Goal: Task Accomplishment & Management: Use online tool/utility

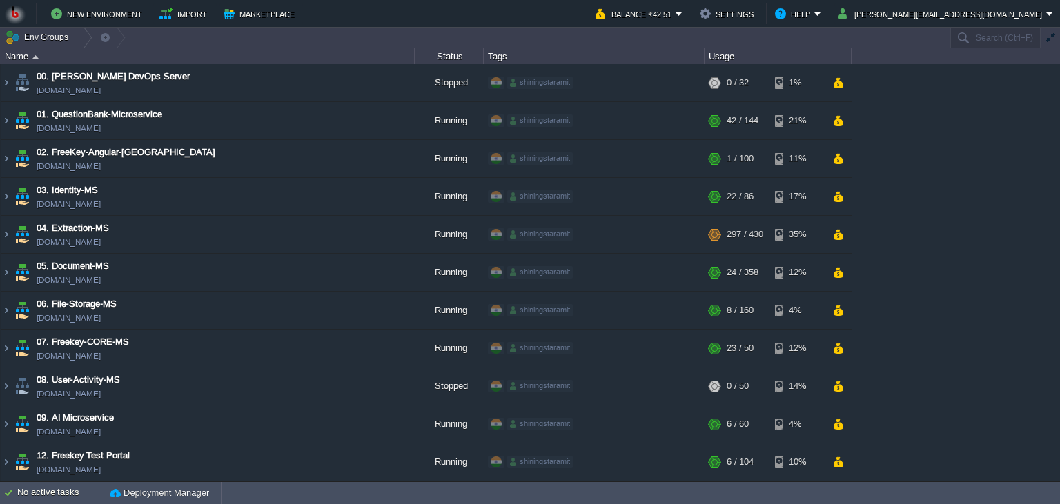
click at [927, 223] on div "00. [PERSON_NAME] DevOps Server [DOMAIN_NAME] Stopped shiningstaramit + Add to …" at bounding box center [530, 272] width 1060 height 417
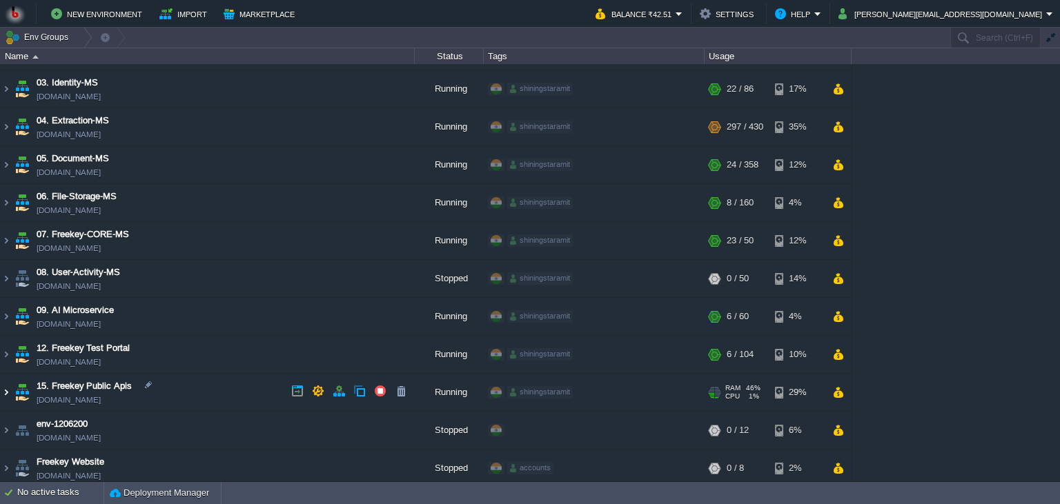
click at [7, 384] on img at bounding box center [6, 392] width 11 height 37
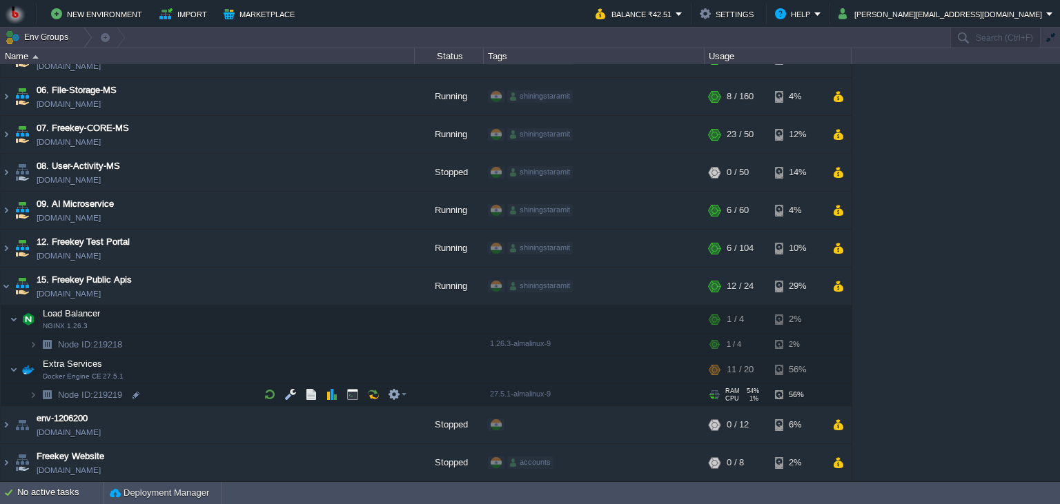
scroll to position [213, 0]
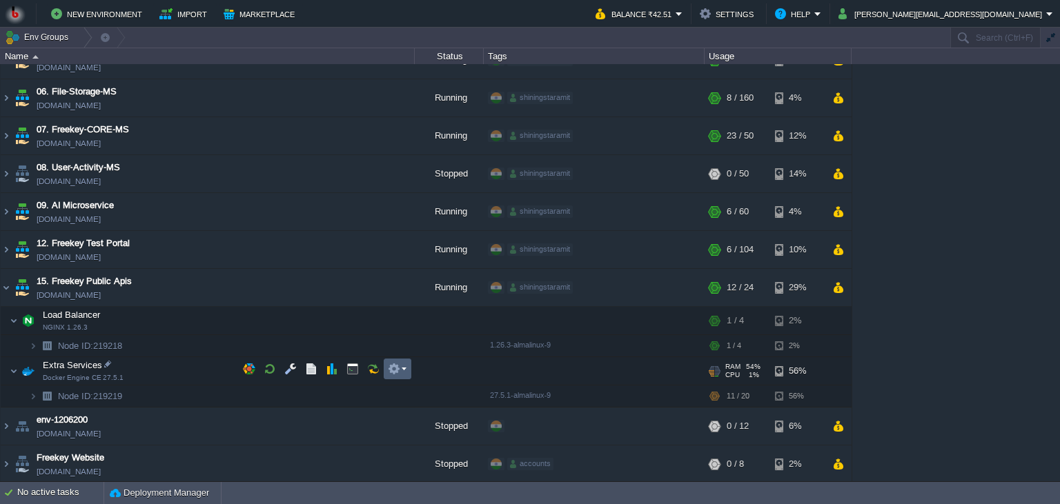
click at [402, 369] on em at bounding box center [397, 369] width 19 height 12
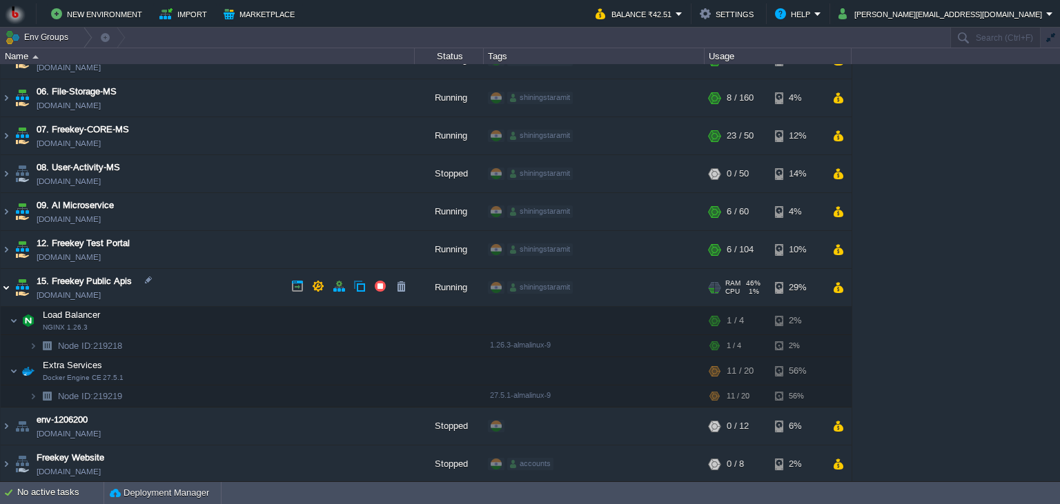
click at [10, 284] on img at bounding box center [6, 287] width 11 height 37
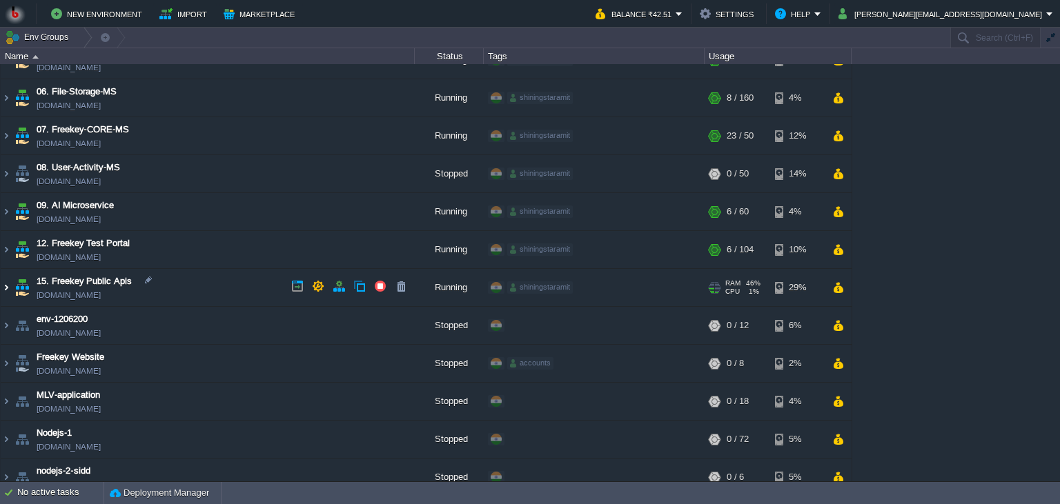
click at [1, 282] on img at bounding box center [6, 287] width 11 height 37
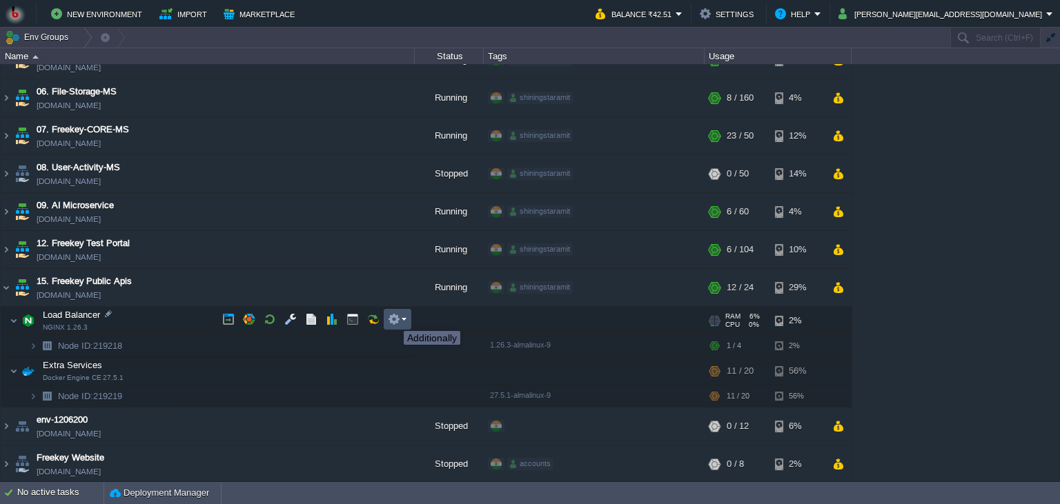
click at [393, 319] on button "button" at bounding box center [394, 319] width 12 height 12
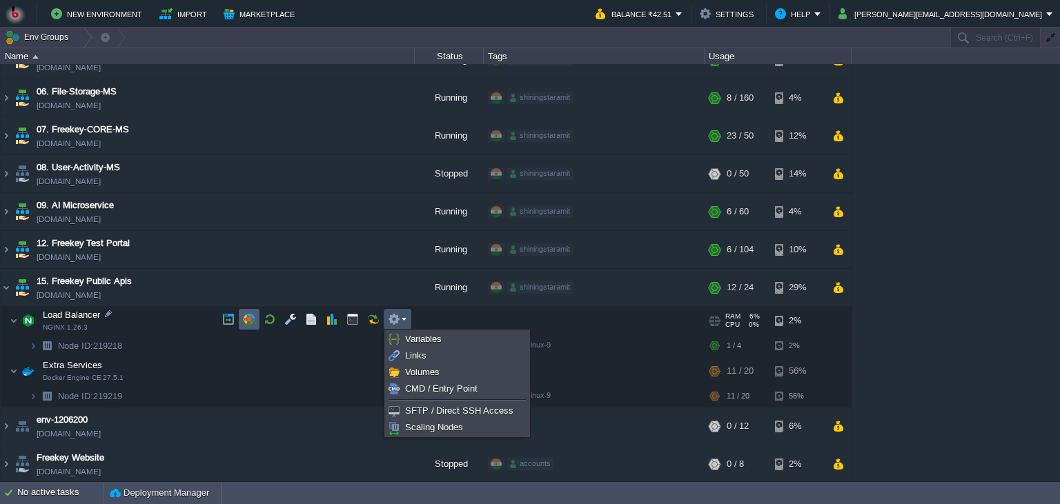
click at [255, 316] on td at bounding box center [249, 319] width 21 height 21
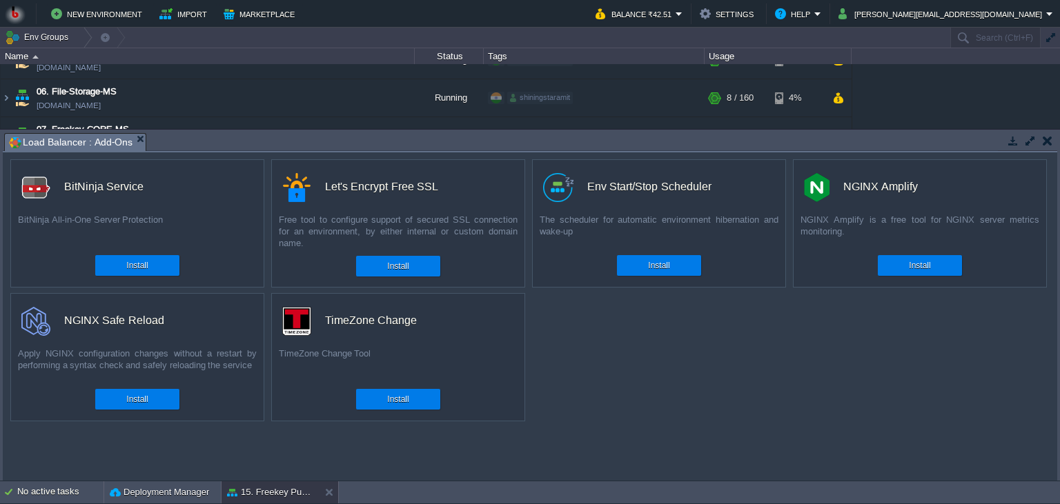
click at [1050, 141] on button "button" at bounding box center [1048, 141] width 10 height 12
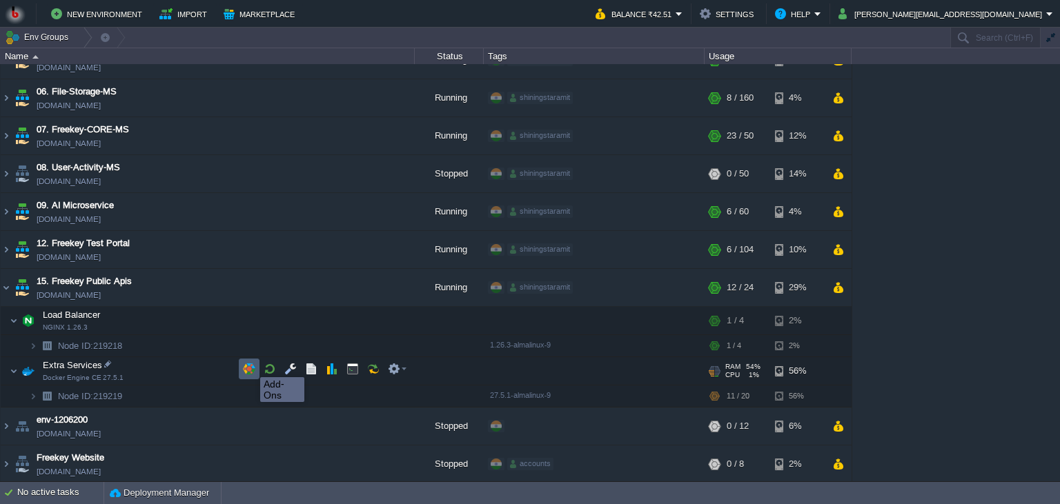
click at [250, 365] on button "button" at bounding box center [249, 369] width 12 height 12
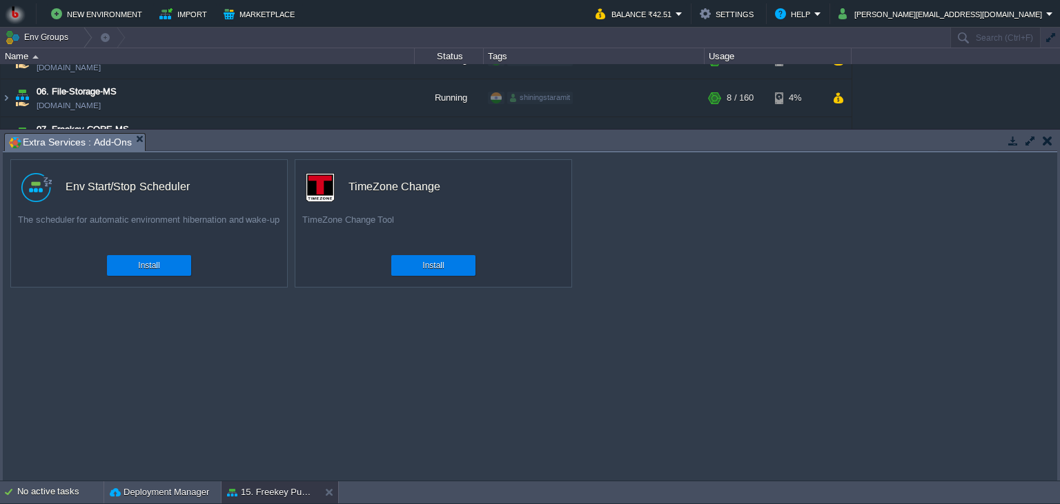
click at [1050, 137] on button "button" at bounding box center [1048, 141] width 10 height 12
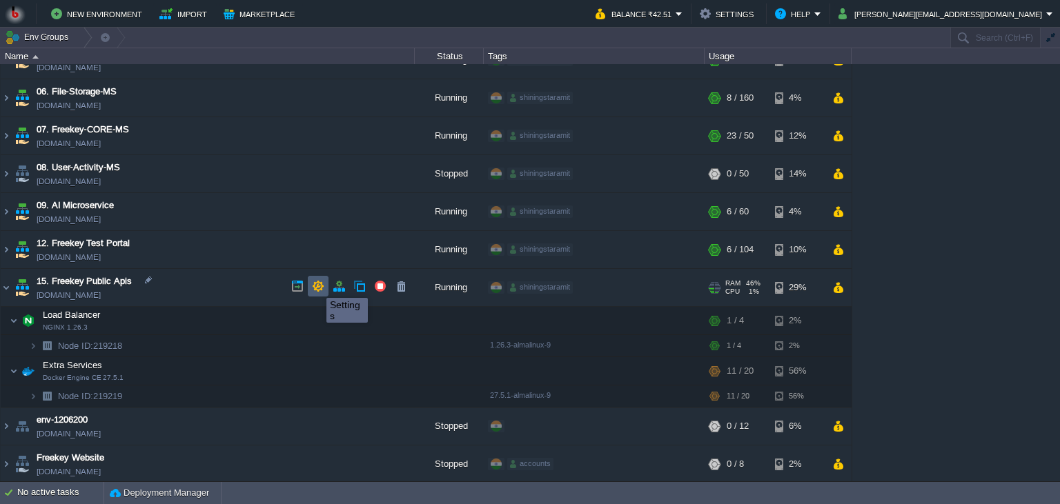
click at [316, 286] on button "button" at bounding box center [318, 286] width 12 height 12
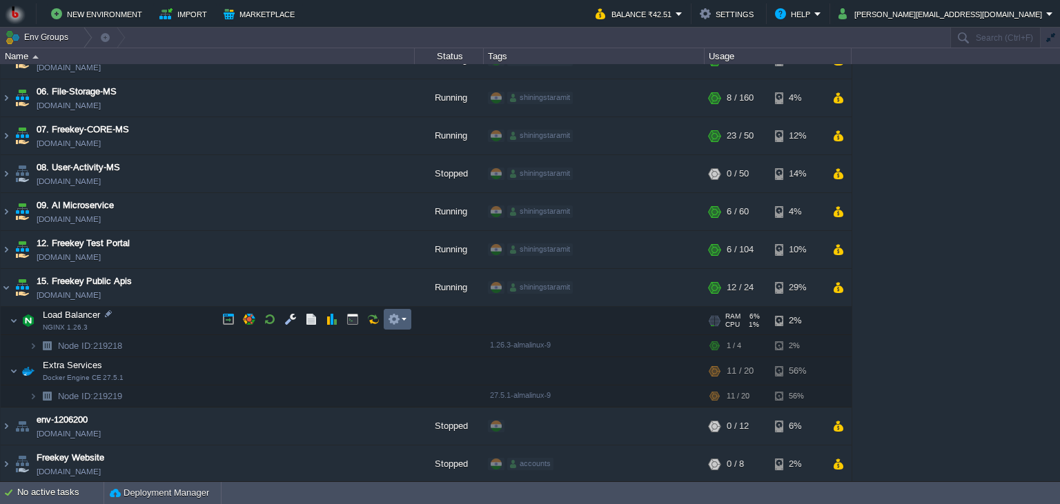
click at [396, 322] on button "button" at bounding box center [394, 319] width 12 height 12
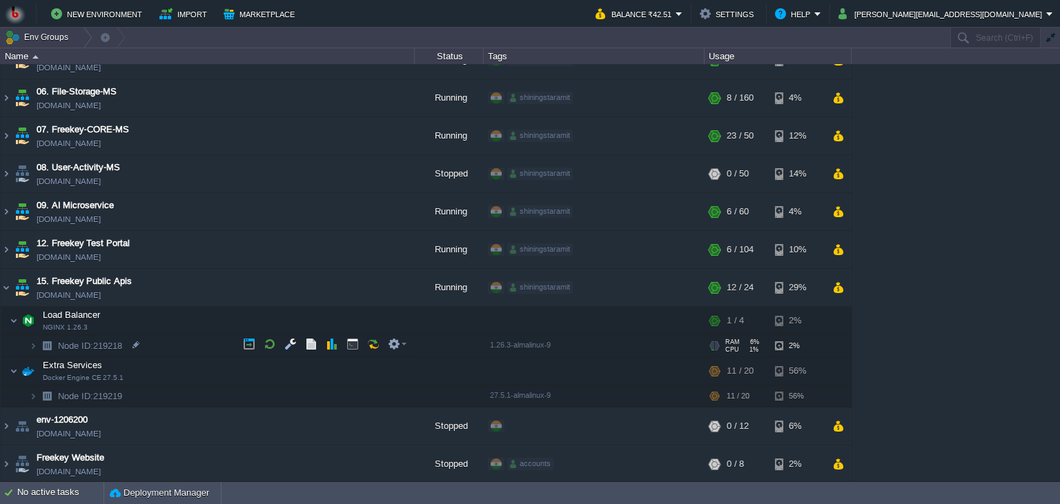
click at [182, 342] on td "Node ID: 219218" at bounding box center [208, 346] width 414 height 22
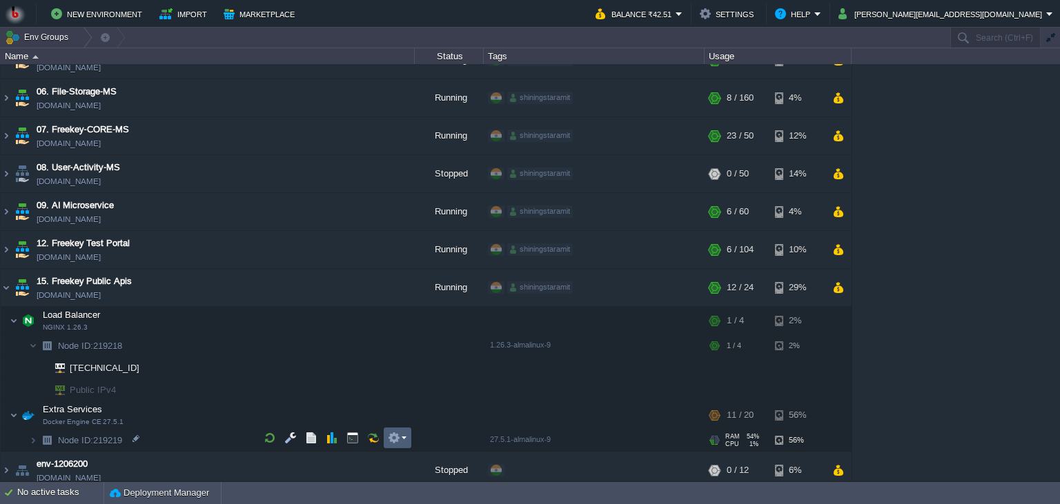
click at [400, 434] on em at bounding box center [397, 438] width 19 height 12
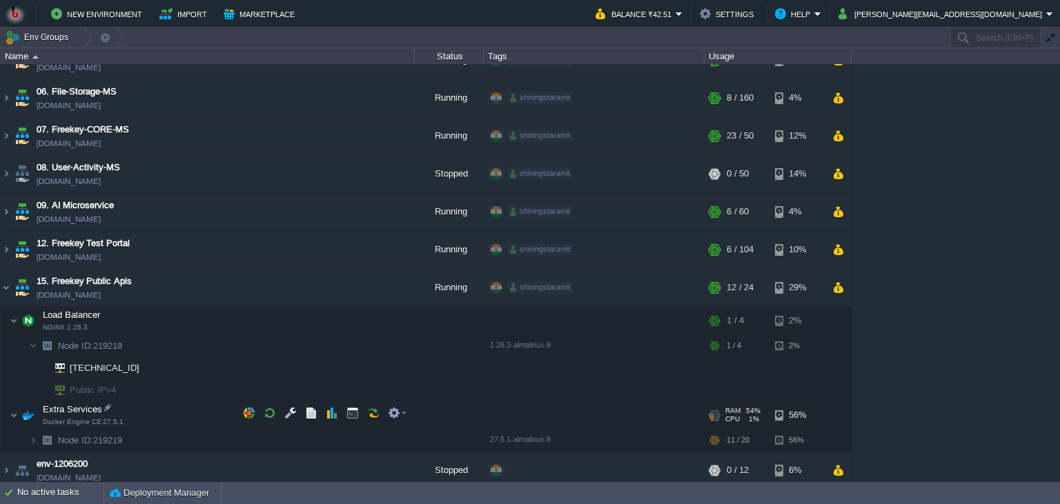
click at [158, 404] on td "Extra Services Docker Engine CE 27.5.1" at bounding box center [208, 416] width 414 height 28
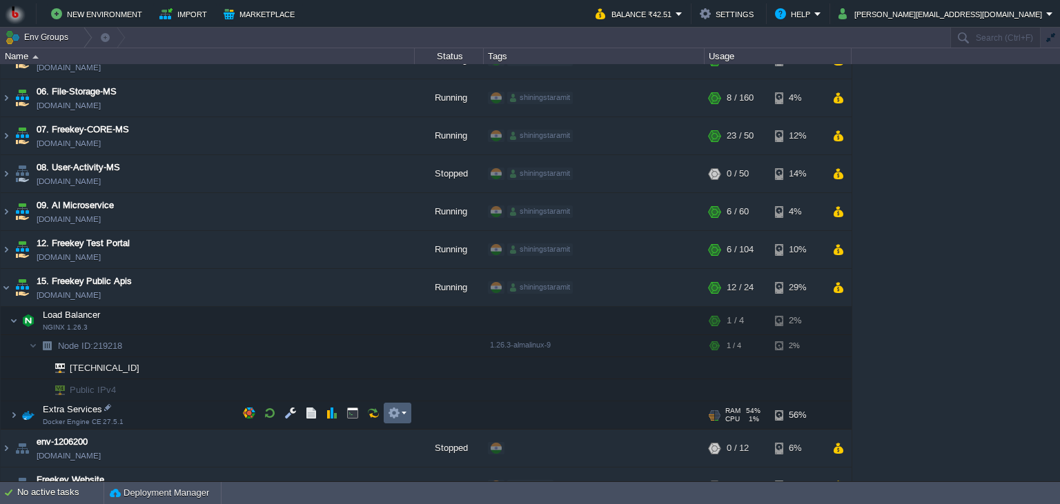
click at [393, 410] on button "button" at bounding box center [394, 413] width 12 height 12
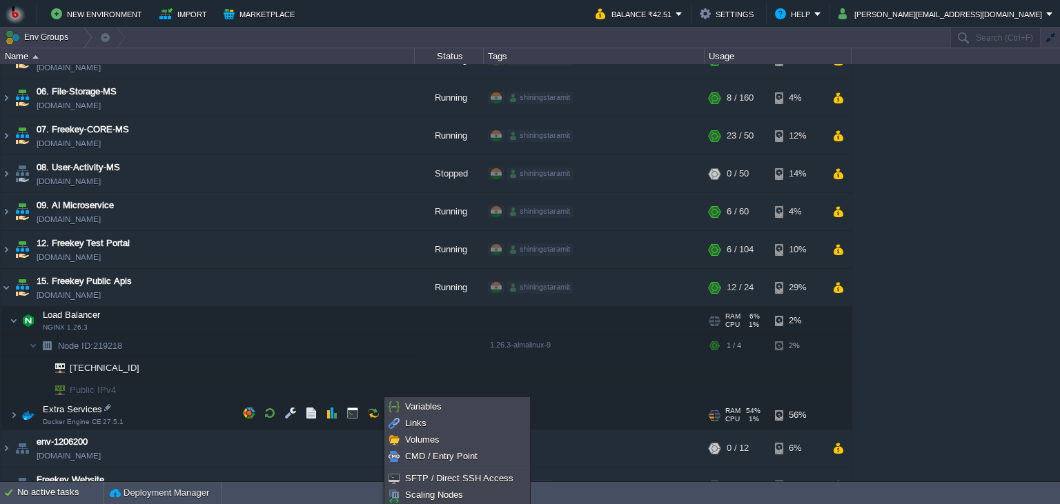
click at [41, 331] on td "Load Balancer NGINX 1.26.3" at bounding box center [208, 321] width 414 height 28
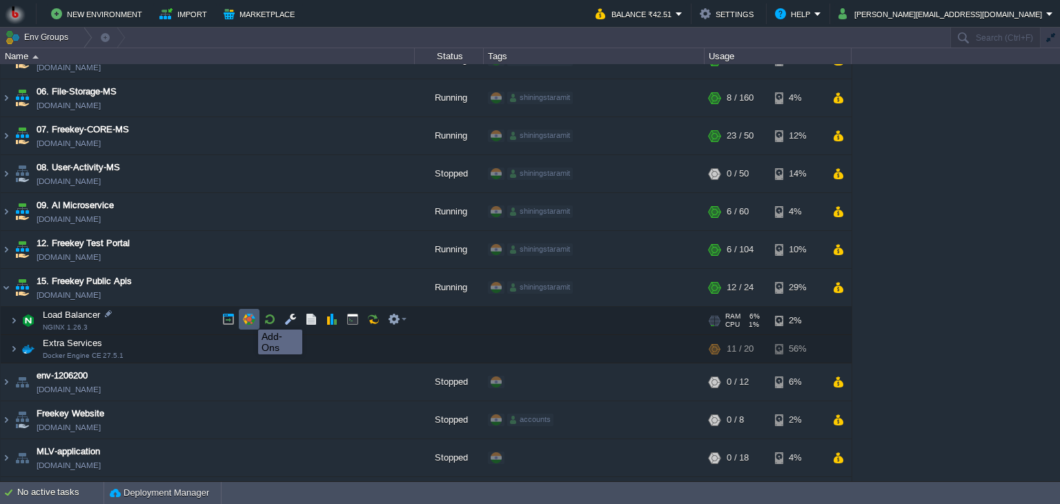
click at [249, 317] on button "button" at bounding box center [249, 319] width 12 height 12
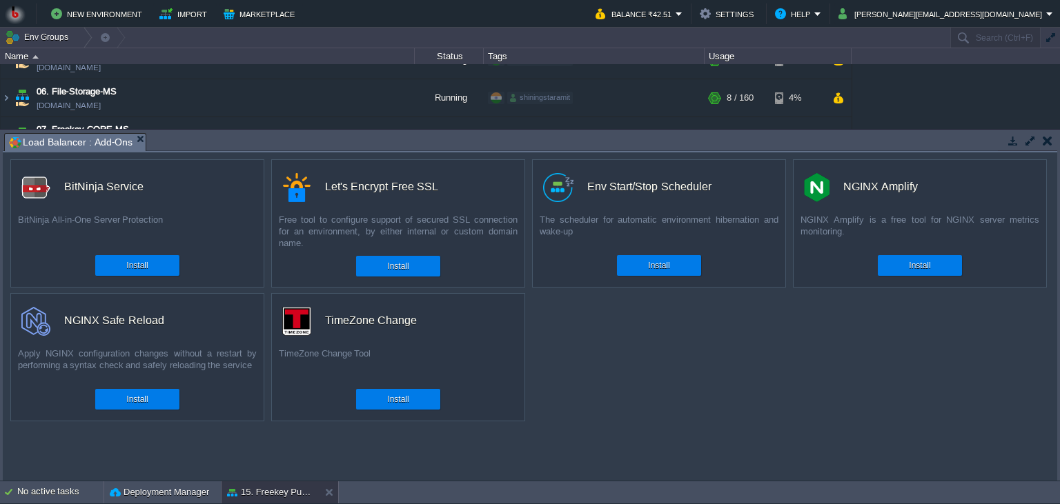
click at [1041, 148] on td at bounding box center [1046, 140] width 17 height 17
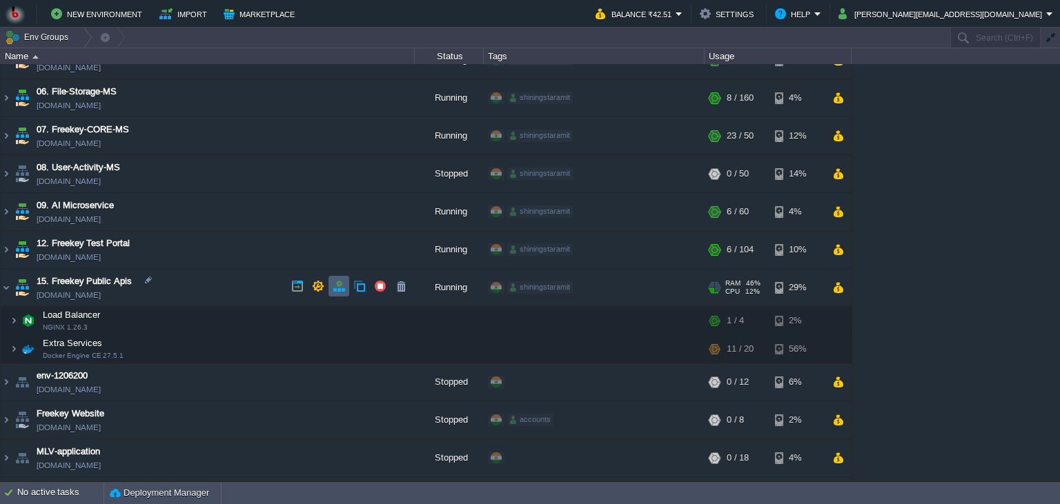
click at [333, 286] on button "button" at bounding box center [339, 286] width 12 height 12
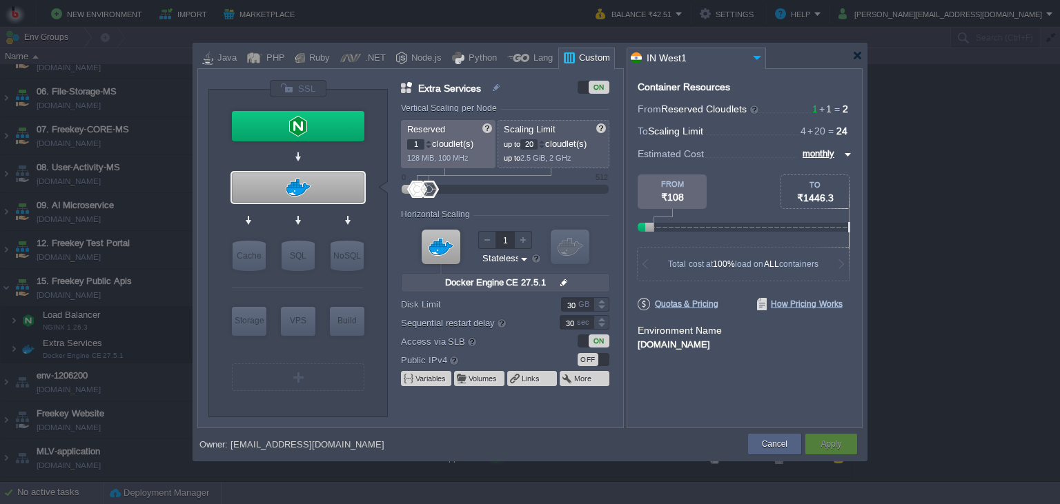
type input "NGINX 1.26.3"
click at [570, 380] on span at bounding box center [568, 378] width 12 height 11
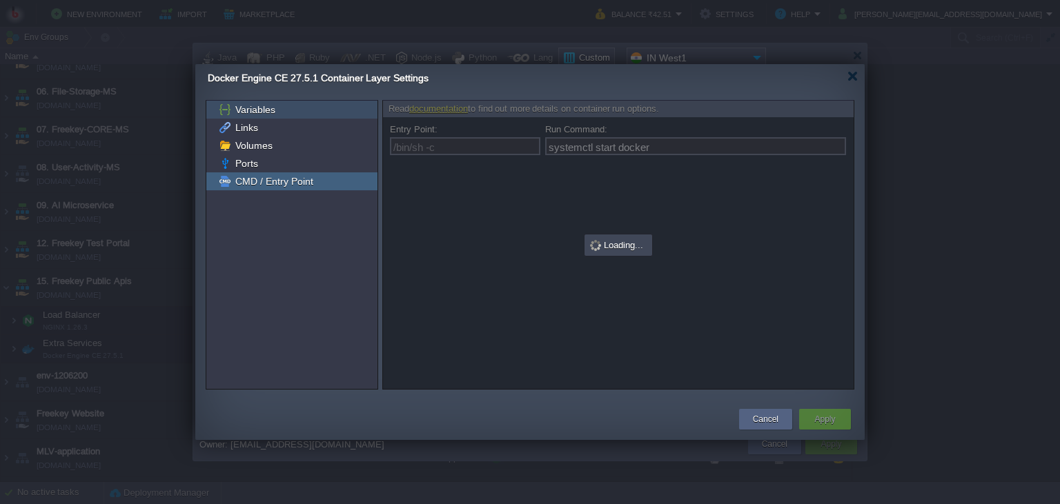
click at [270, 117] on div "Variables" at bounding box center [291, 110] width 171 height 18
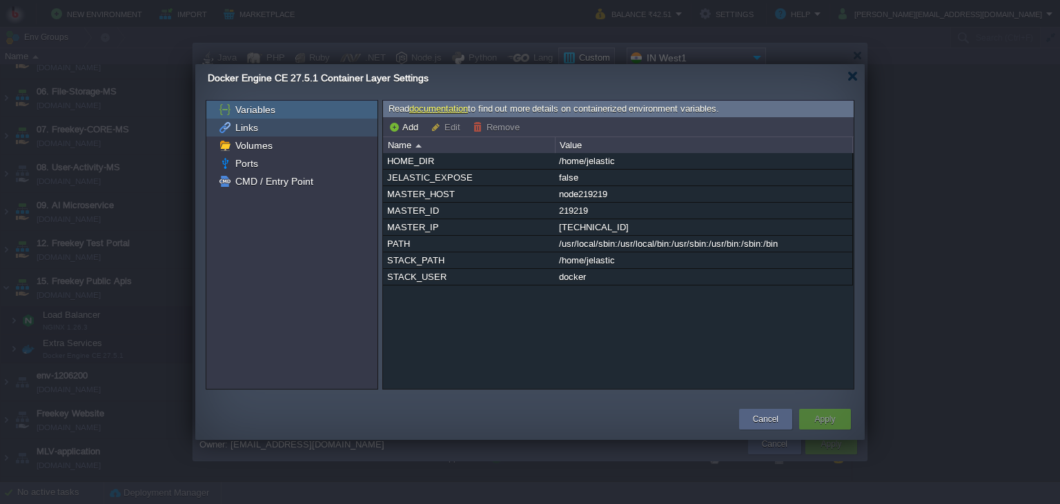
click at [266, 133] on div "Links" at bounding box center [291, 128] width 171 height 18
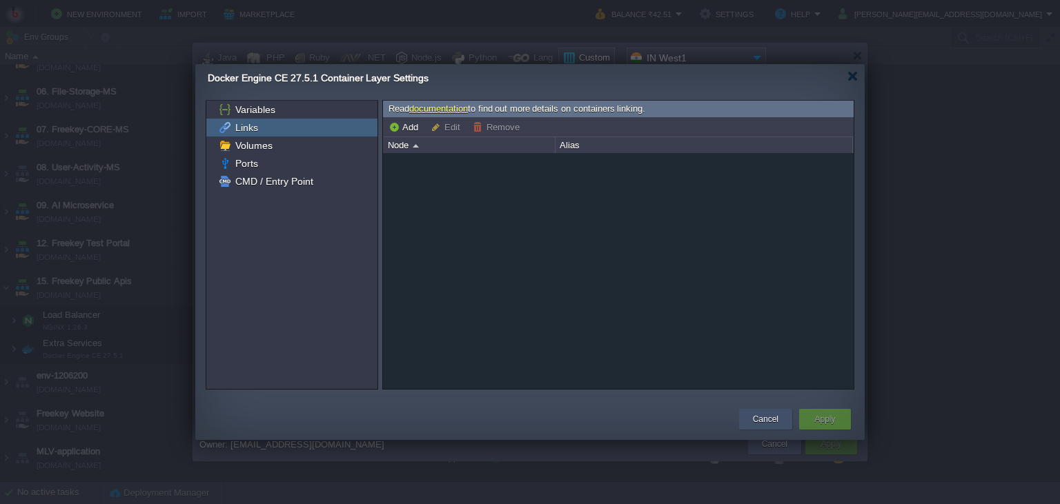
click at [749, 413] on div "Cancel" at bounding box center [765, 419] width 53 height 21
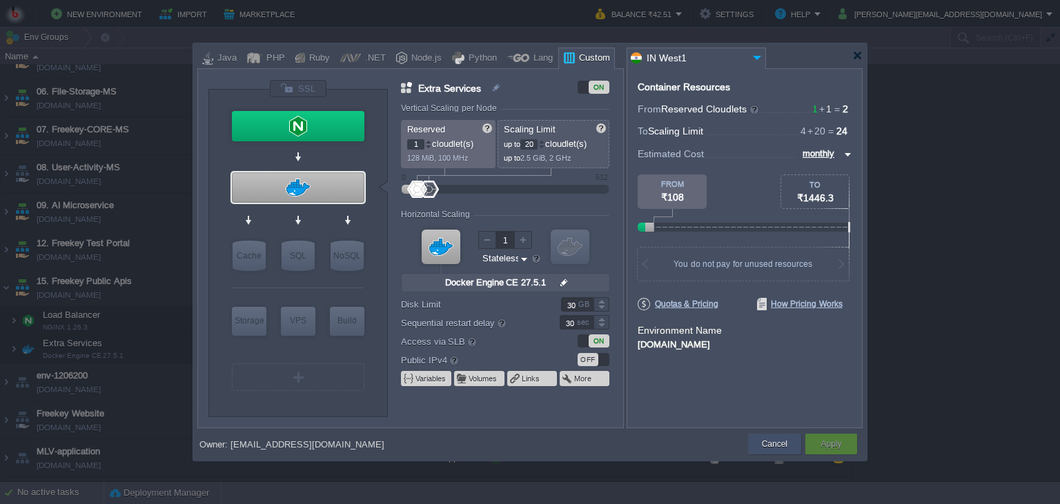
click at [766, 445] on button "Cancel" at bounding box center [775, 444] width 26 height 14
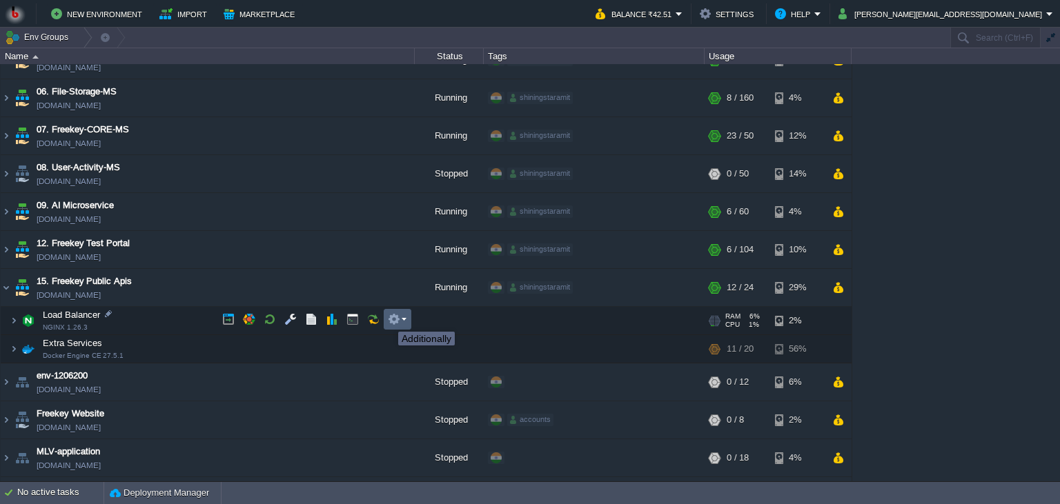
click at [388, 319] on button "button" at bounding box center [394, 319] width 12 height 12
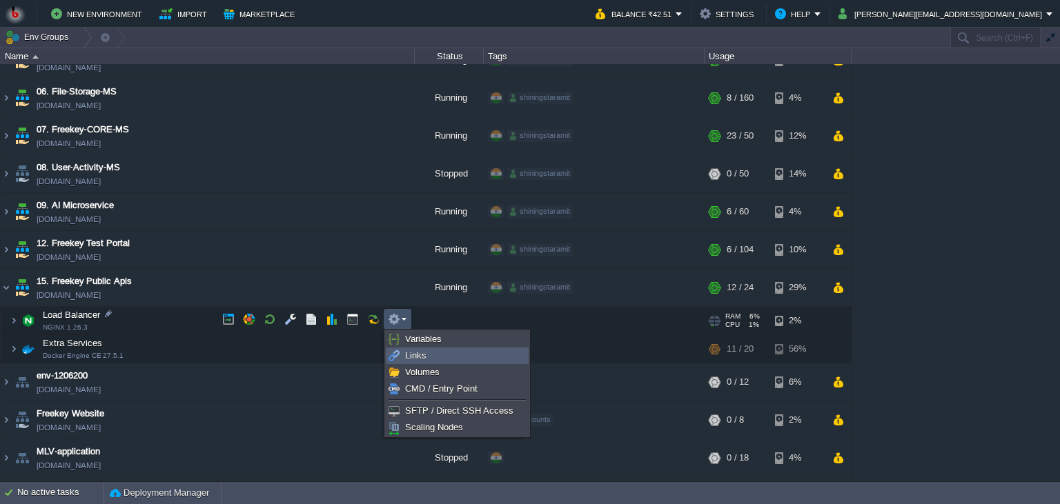
click at [411, 359] on span "Links" at bounding box center [415, 356] width 21 height 10
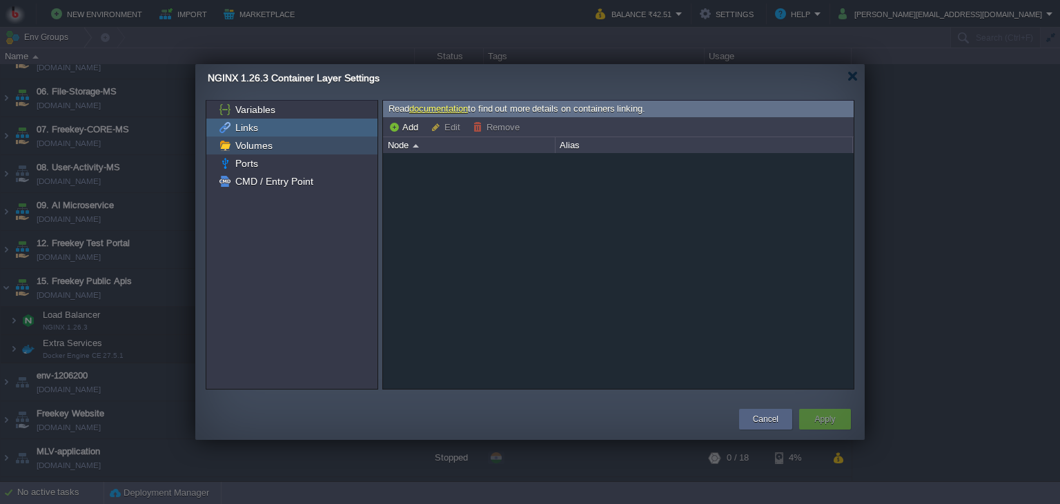
click at [248, 148] on span "Volumes" at bounding box center [254, 145] width 42 height 12
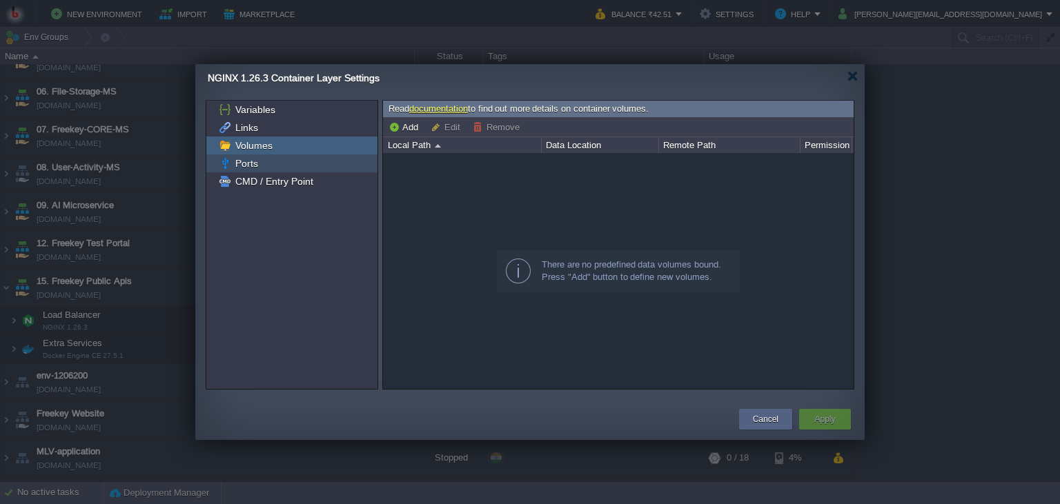
click at [254, 159] on span "Ports" at bounding box center [247, 163] width 28 height 12
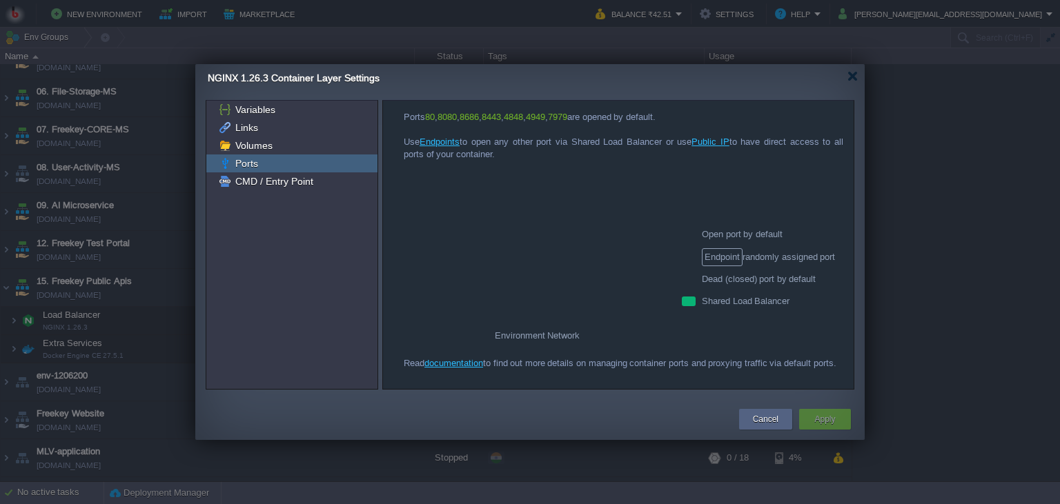
click at [269, 170] on div "Ports" at bounding box center [291, 164] width 171 height 18
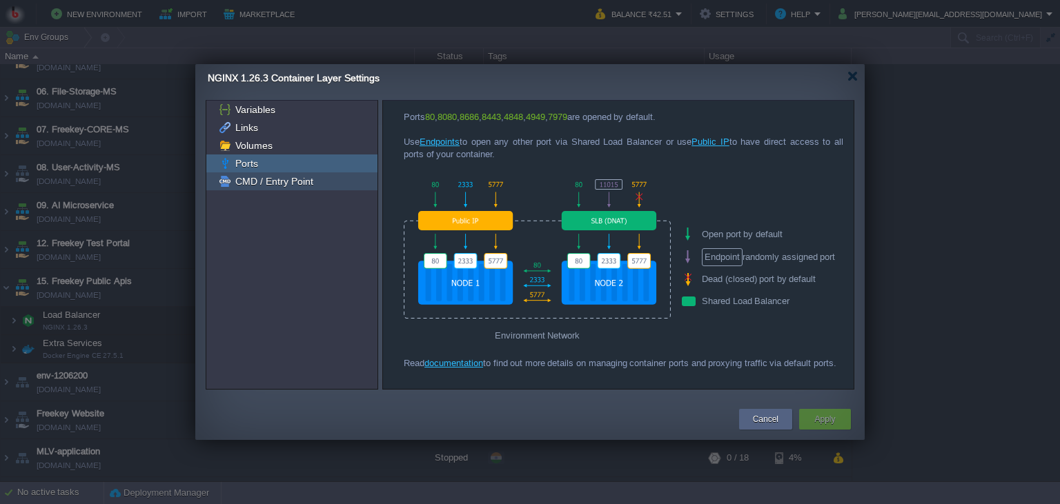
click at [298, 184] on span "CMD / Entry Point" at bounding box center [274, 181] width 83 height 12
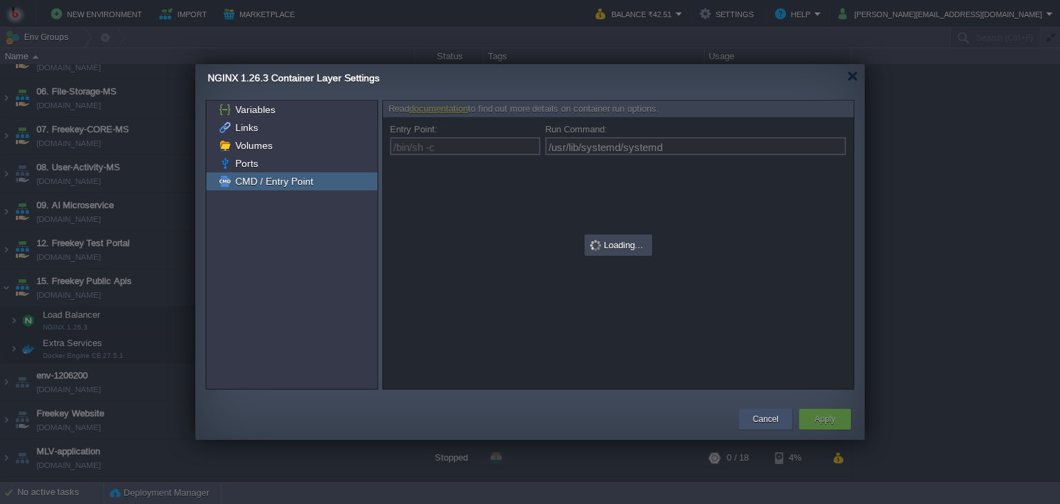
click at [755, 415] on button "Cancel" at bounding box center [766, 420] width 26 height 14
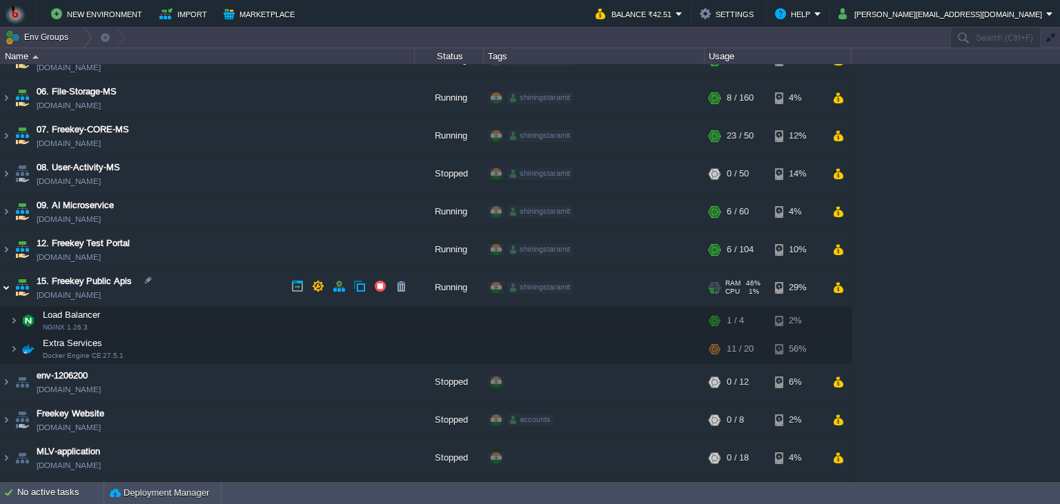
click at [1, 282] on img at bounding box center [6, 287] width 11 height 37
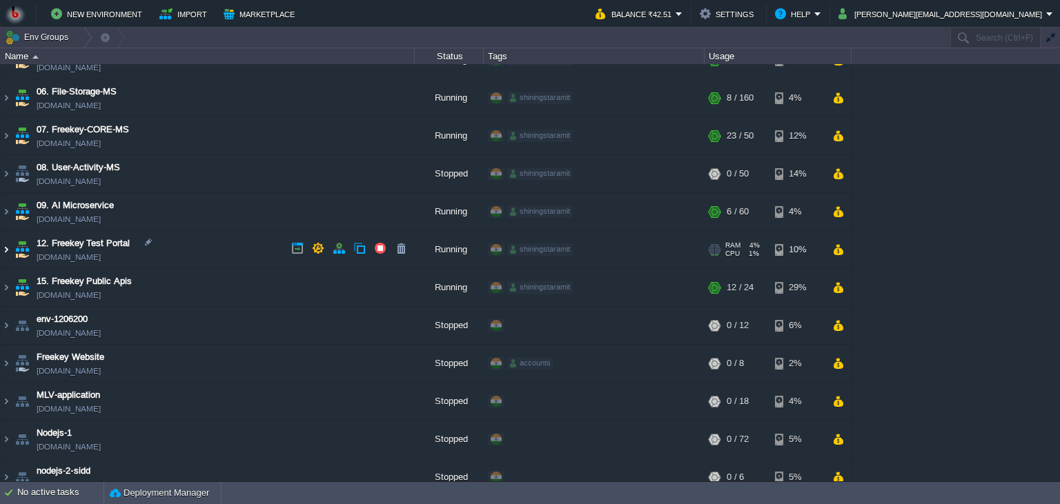
click at [4, 246] on img at bounding box center [6, 249] width 11 height 37
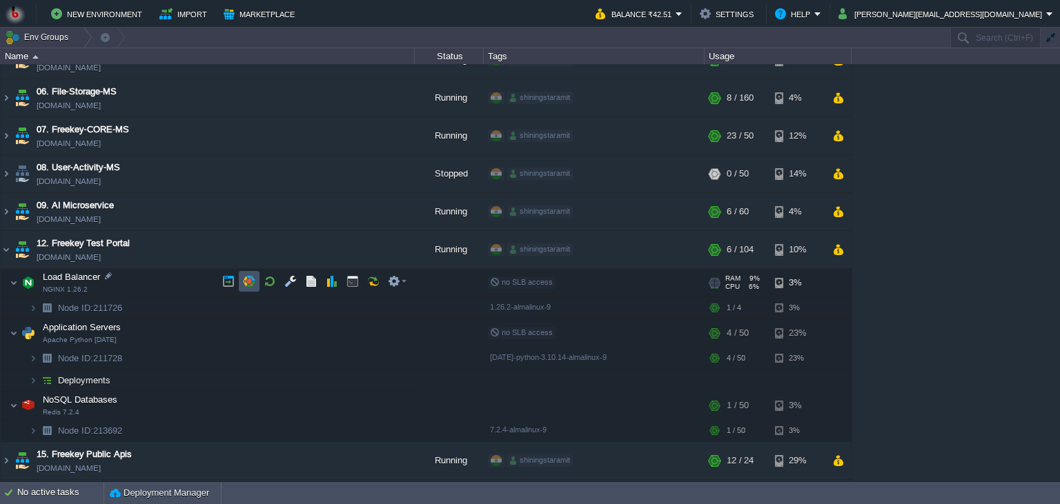
click at [250, 281] on button "button" at bounding box center [249, 281] width 12 height 12
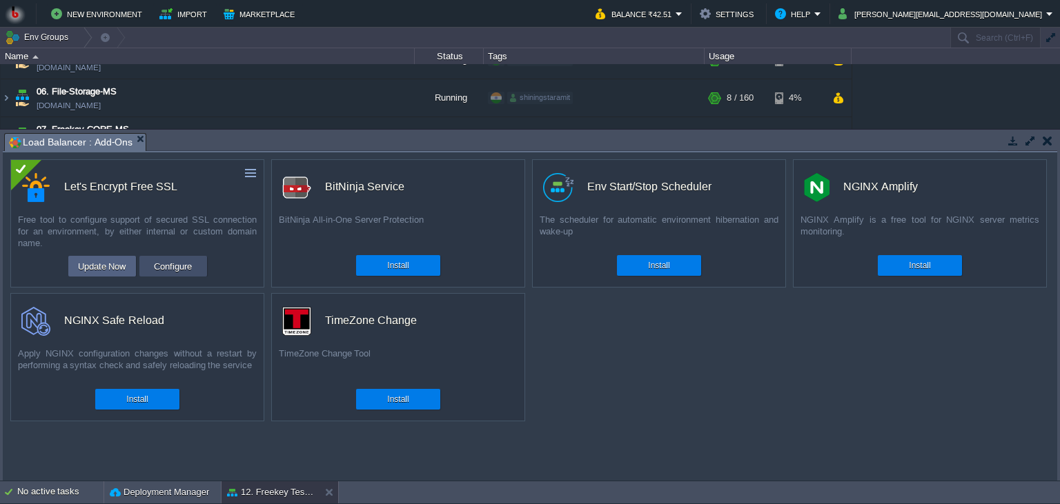
click at [175, 259] on button "Configure" at bounding box center [173, 266] width 46 height 17
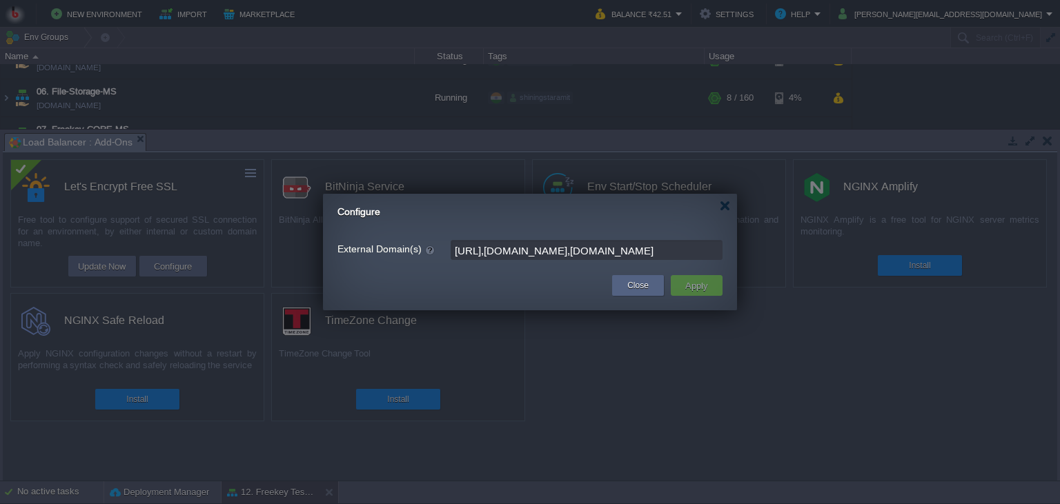
scroll to position [0, 66]
drag, startPoint x: 500, startPoint y: 255, endPoint x: 818, endPoint y: 255, distance: 318.1
click at [722, 255] on input "[URL],[DOMAIN_NAME],[DOMAIN_NAME]" at bounding box center [587, 250] width 272 height 20
click at [721, 250] on input "[URL],[DOMAIN_NAME],[DOMAIN_NAME]" at bounding box center [587, 250] width 272 height 20
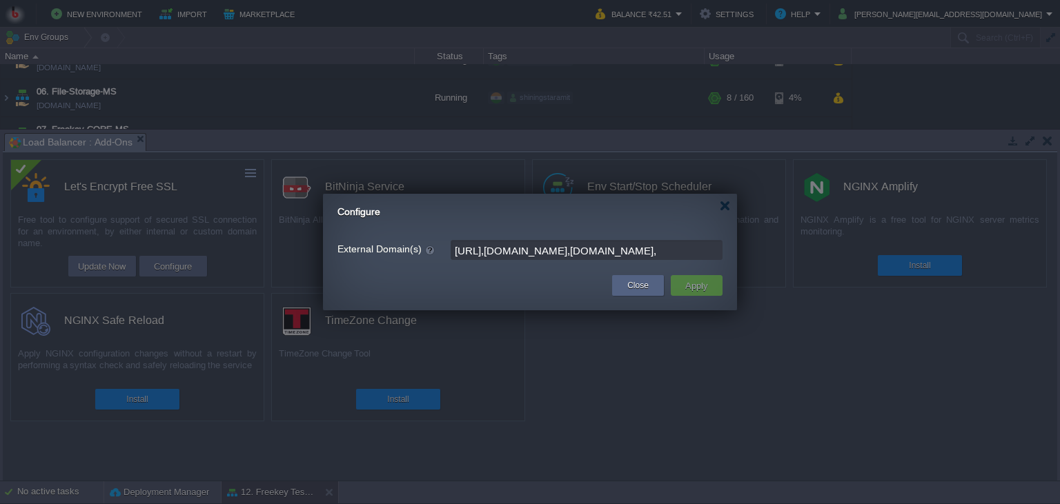
scroll to position [0, 69]
paste input "[DOMAIN_NAME]"
type input "[URL],[DOMAIN_NAME],[DOMAIN_NAME],[DOMAIN_NAME]"
click at [703, 285] on button "Apply" at bounding box center [696, 285] width 31 height 17
